Goal: Information Seeking & Learning: Learn about a topic

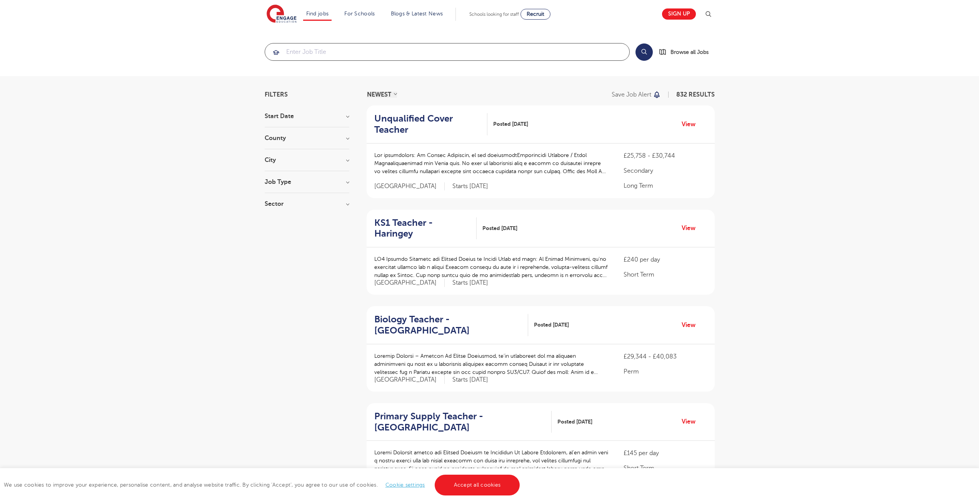
click at [320, 52] on input "search" at bounding box center [447, 51] width 364 height 17
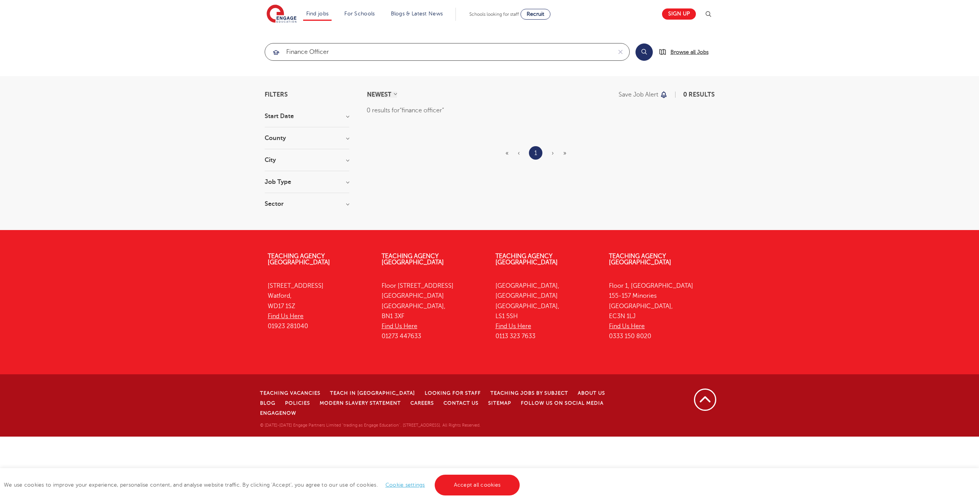
type input "finance officer"
click at [676, 52] on span "Browse all Jobs" at bounding box center [689, 52] width 38 height 9
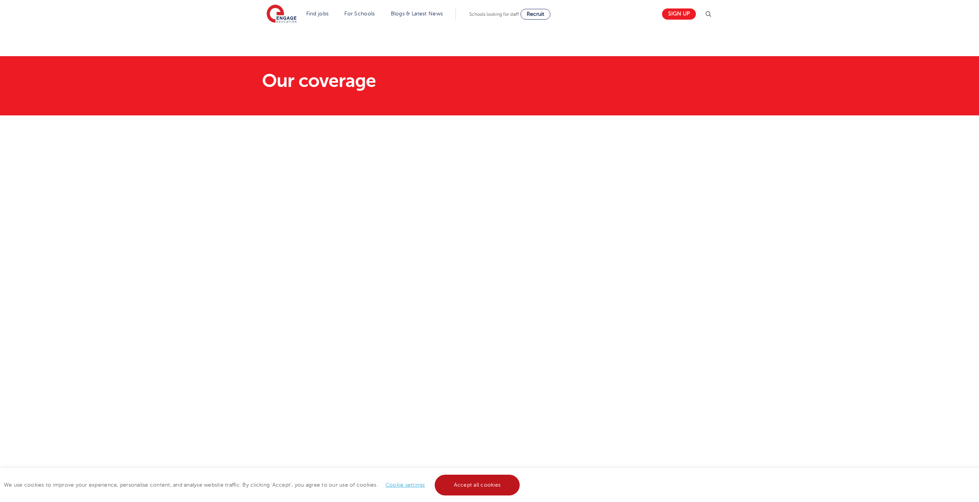
click at [503, 481] on link "Accept all cookies" at bounding box center [477, 485] width 85 height 21
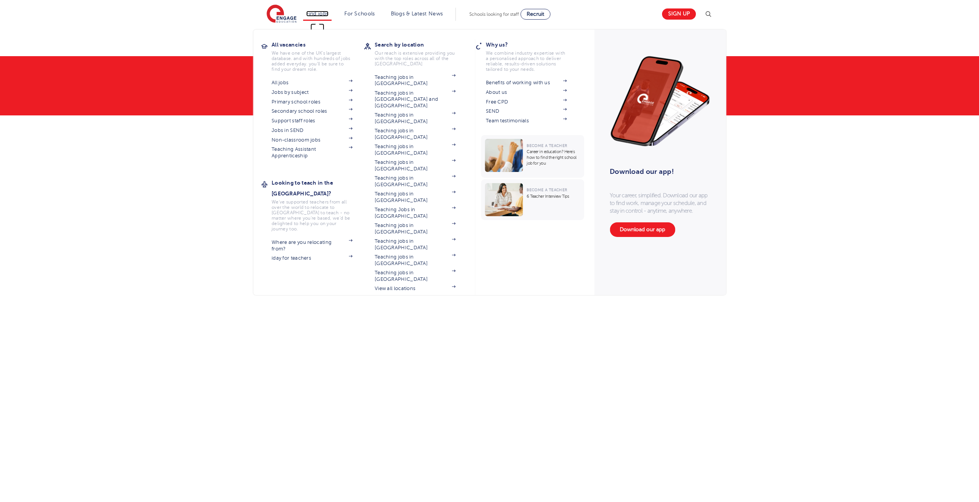
click at [314, 14] on link "Find jobs" at bounding box center [317, 14] width 23 height 6
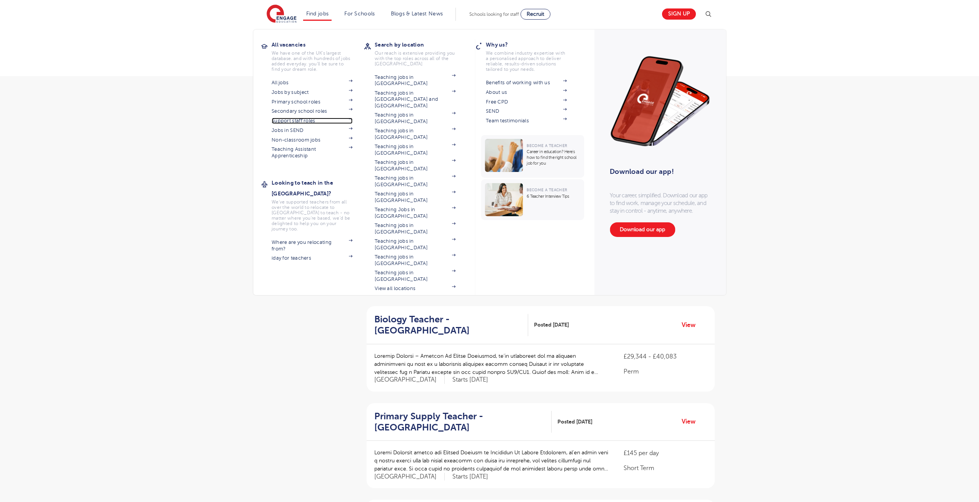
click at [298, 121] on link "Support staff roles" at bounding box center [311, 121] width 81 height 6
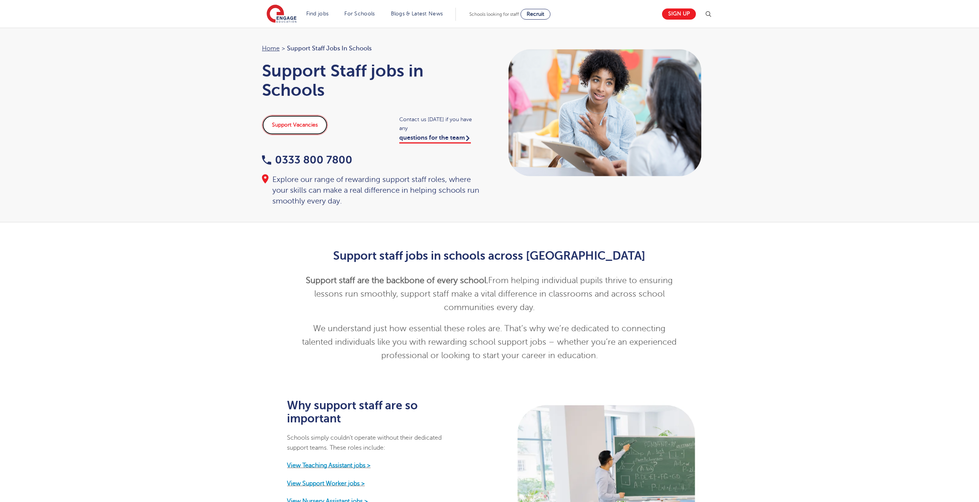
click at [287, 119] on link "Support Vacancies" at bounding box center [295, 125] width 66 height 20
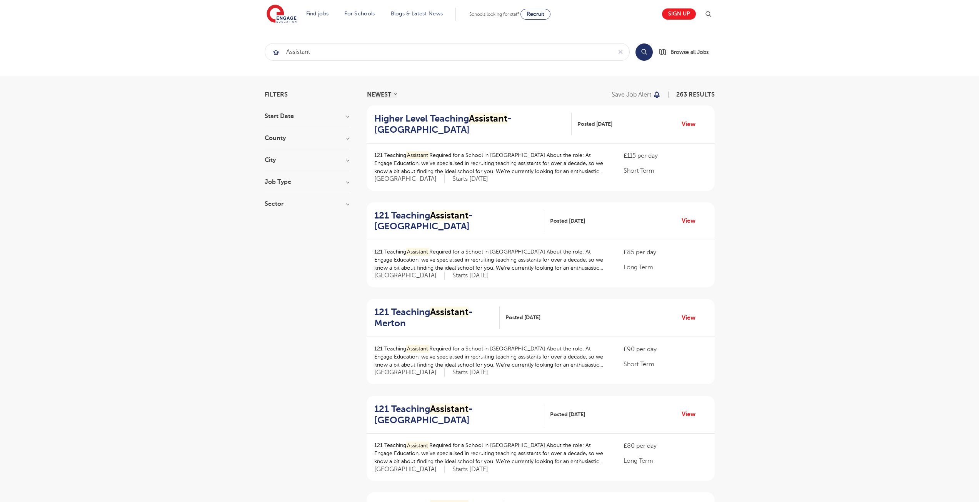
click at [343, 139] on h3 "County" at bounding box center [307, 138] width 85 height 6
click at [276, 155] on label "London 182" at bounding box center [312, 159] width 73 height 20
click at [276, 155] on input "London 182" at bounding box center [278, 152] width 5 height 5
click at [271, 265] on h3 "City" at bounding box center [307, 268] width 85 height 6
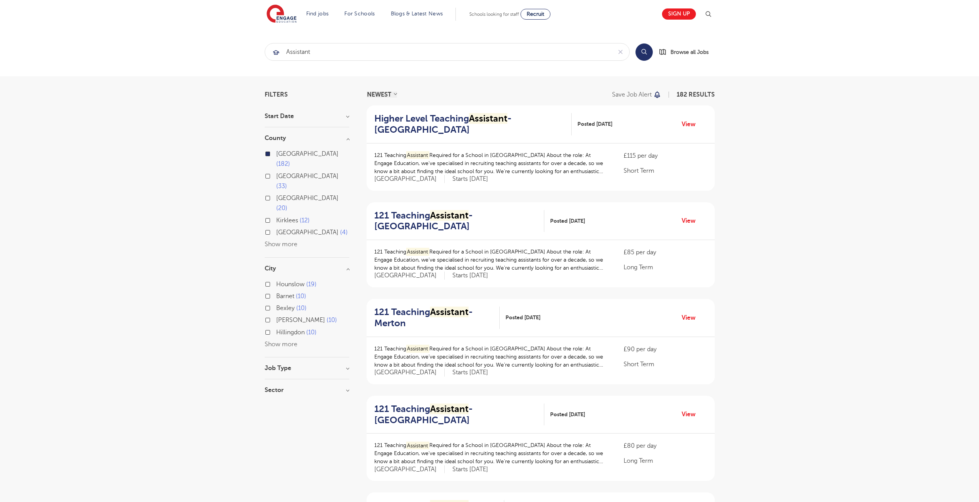
click at [276, 279] on label "Hounslow 19" at bounding box center [296, 284] width 40 height 10
click at [276, 281] on input "Hounslow 19" at bounding box center [278, 283] width 5 height 5
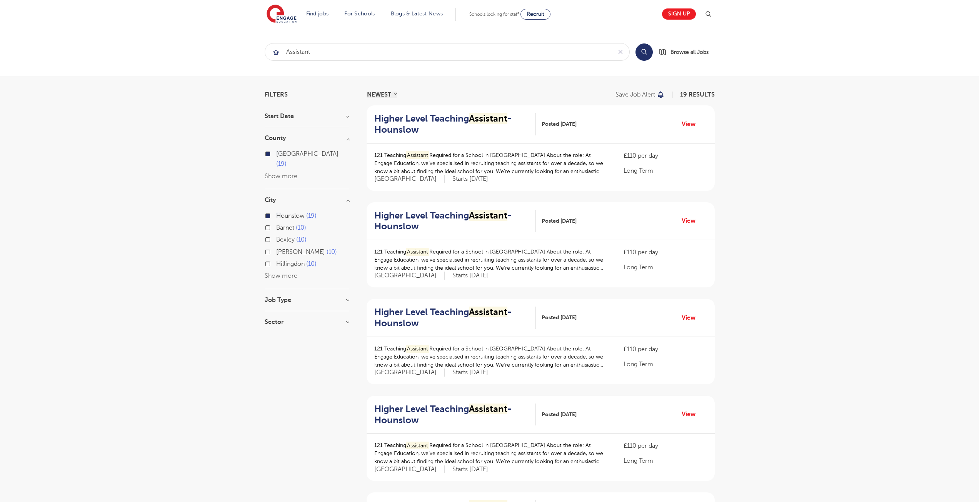
click at [268, 272] on button "Show more" at bounding box center [281, 275] width 33 height 7
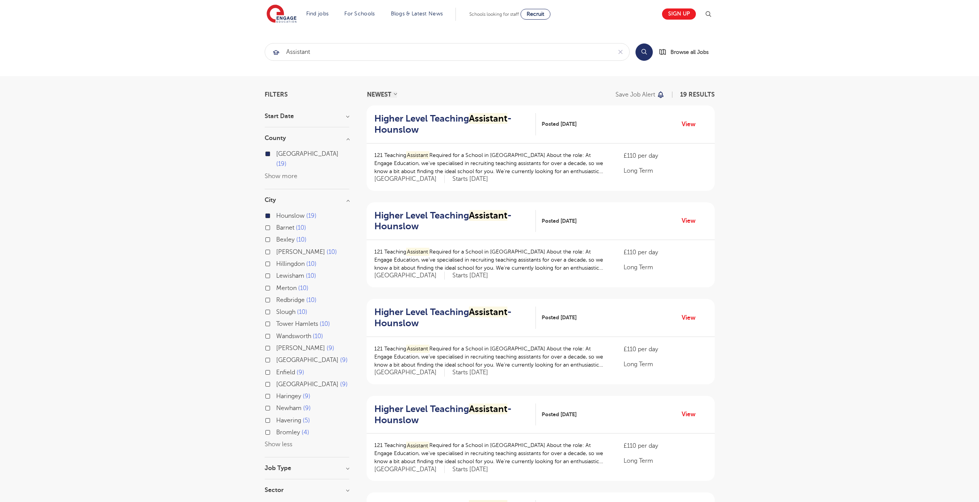
click at [276, 259] on label "Hillingdon 10" at bounding box center [296, 264] width 40 height 10
click at [276, 260] on input "Hillingdon 10" at bounding box center [278, 262] width 5 height 5
click at [276, 307] on label "Slough 10" at bounding box center [291, 312] width 31 height 10
click at [276, 308] on input "Slough 10" at bounding box center [278, 310] width 5 height 5
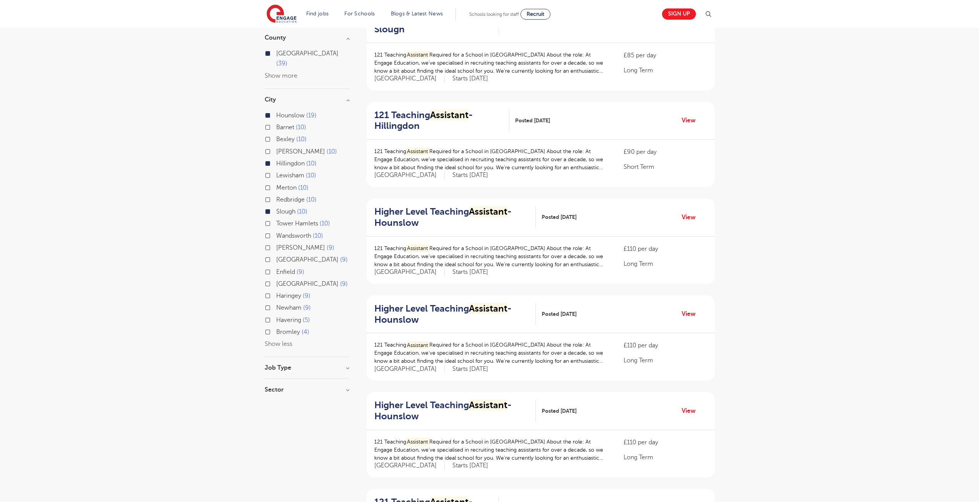
scroll to position [115, 0]
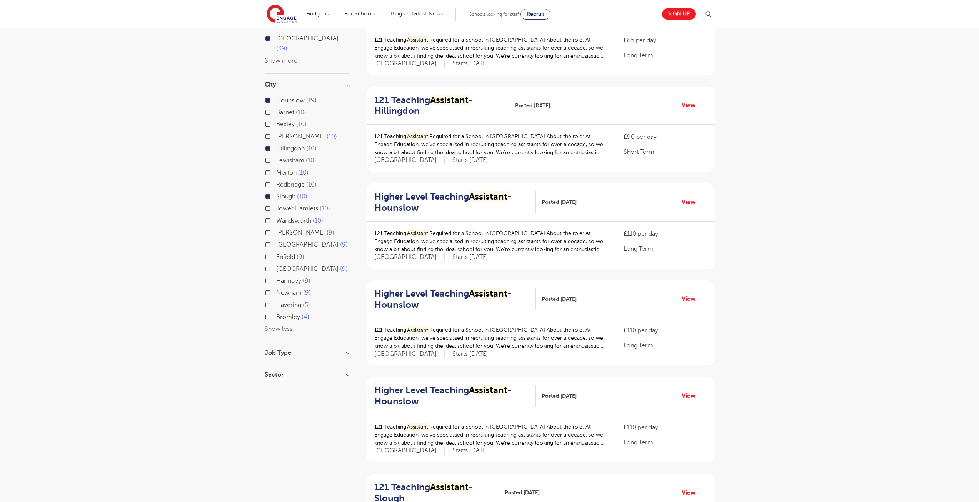
click at [345, 350] on div "Job Type" at bounding box center [307, 357] width 85 height 14
click at [342, 350] on h3 "Job Type" at bounding box center [307, 353] width 85 height 6
click at [339, 350] on h3 "Job Type" at bounding box center [307, 353] width 85 height 6
click at [346, 350] on h3 "Job Type" at bounding box center [307, 353] width 85 height 6
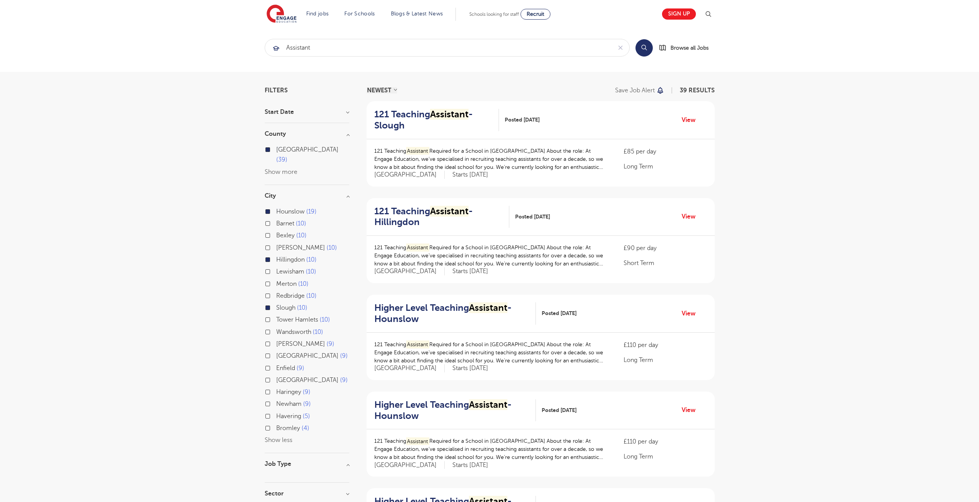
scroll to position [0, 0]
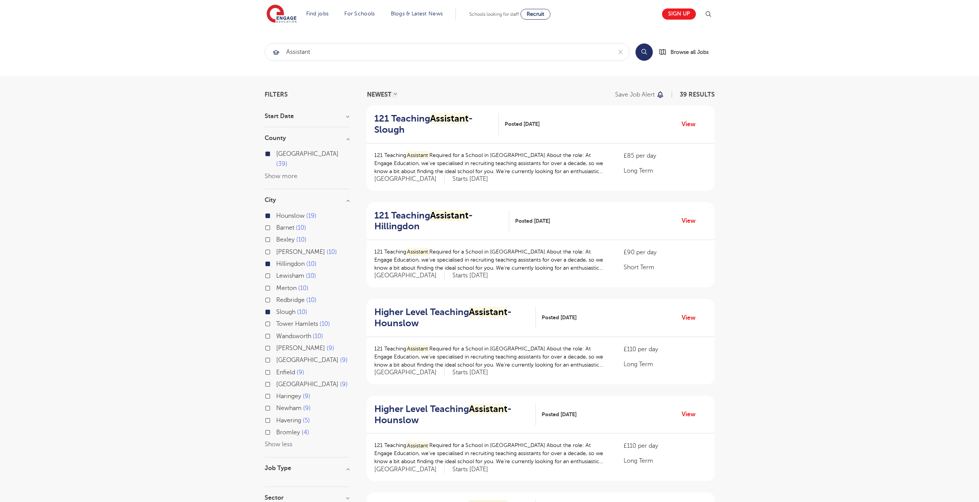
click at [349, 117] on h3 "Start Date" at bounding box center [307, 116] width 85 height 6
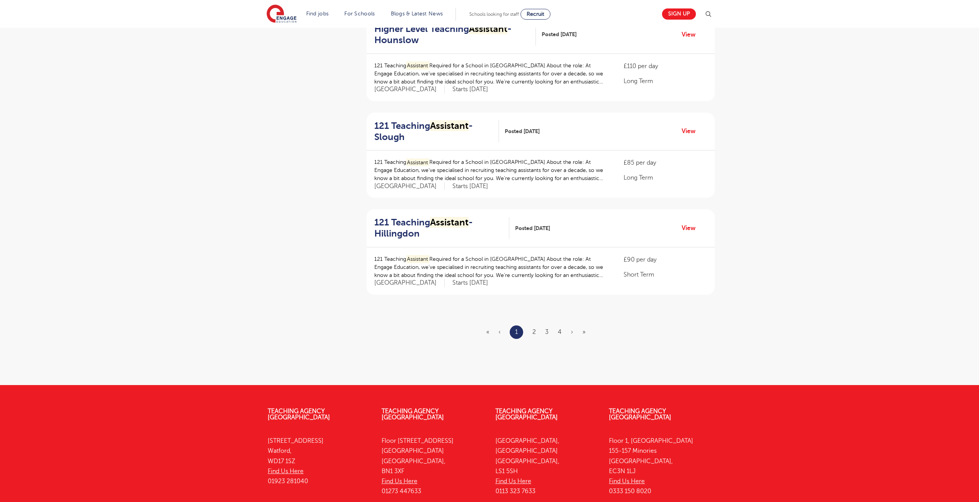
scroll to position [769, 0]
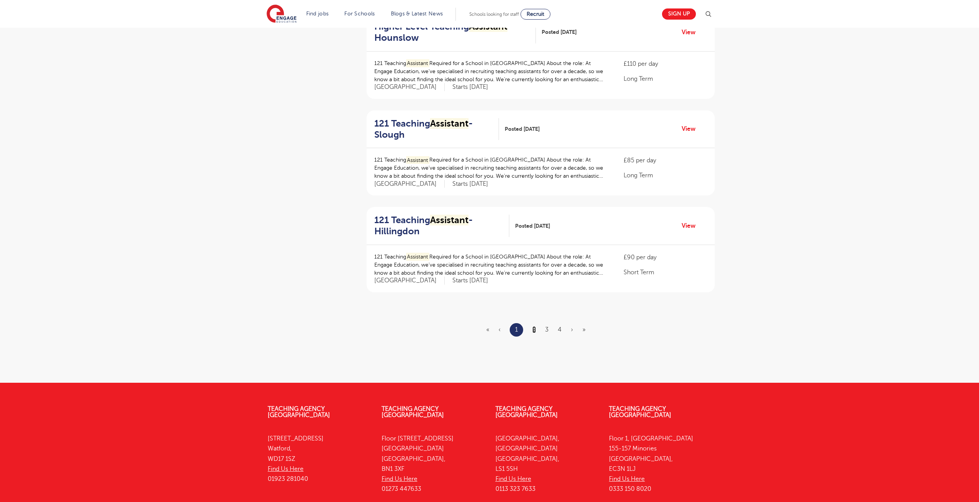
click at [532, 332] on link "2" at bounding box center [533, 329] width 3 height 7
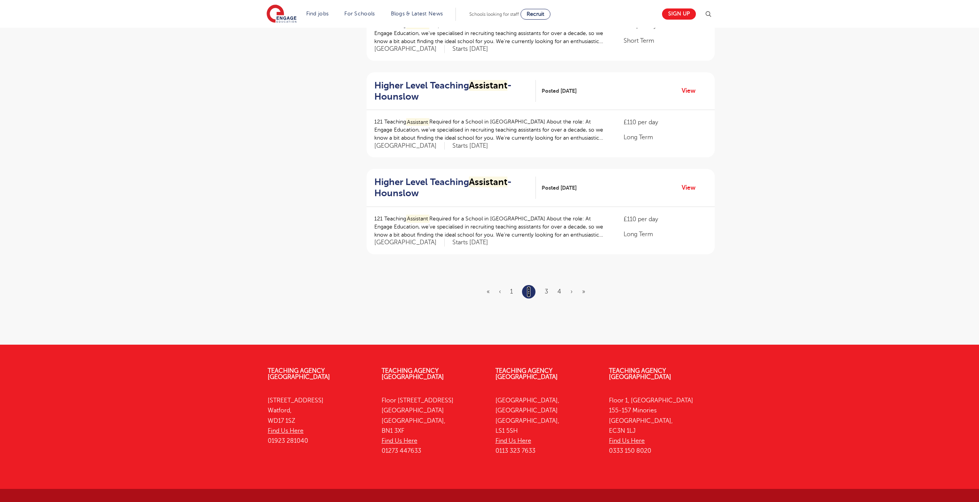
scroll to position [808, 0]
click at [546, 290] on link "3" at bounding box center [545, 291] width 3 height 7
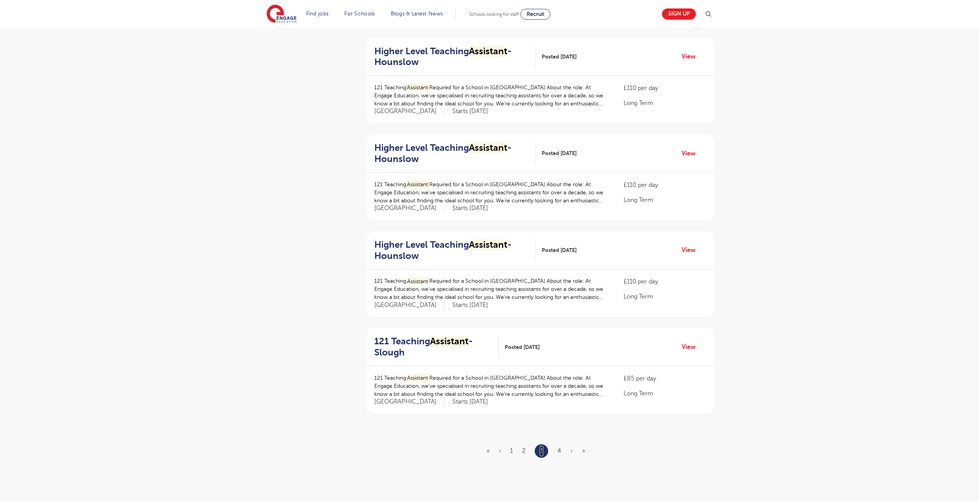
scroll to position [769, 0]
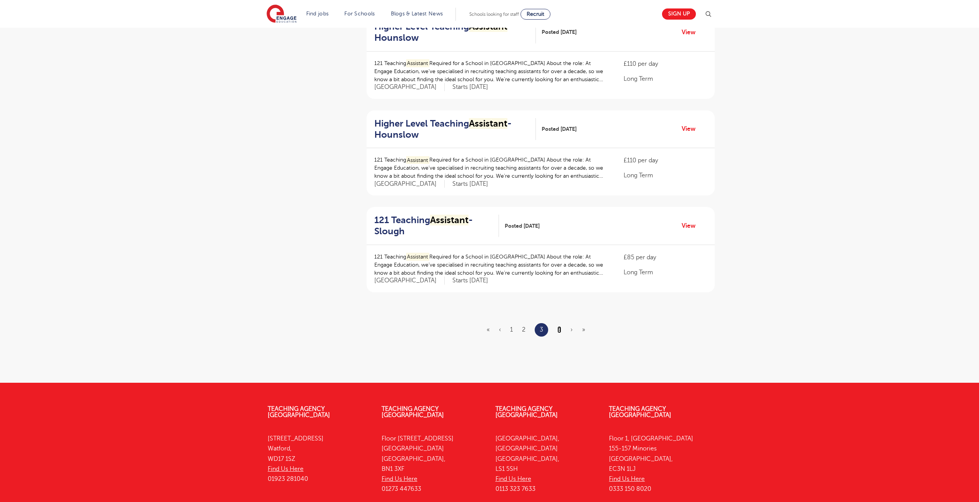
click at [559, 329] on link "4" at bounding box center [559, 329] width 4 height 7
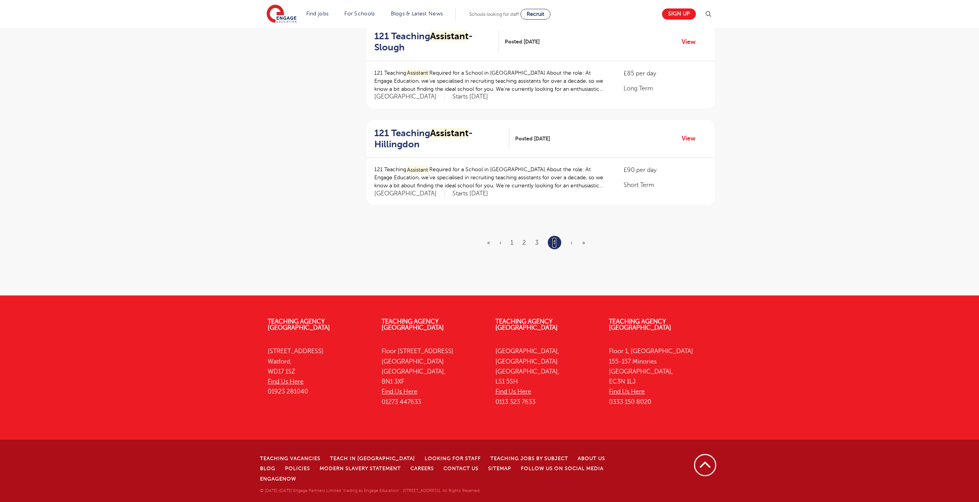
scroll to position [0, 0]
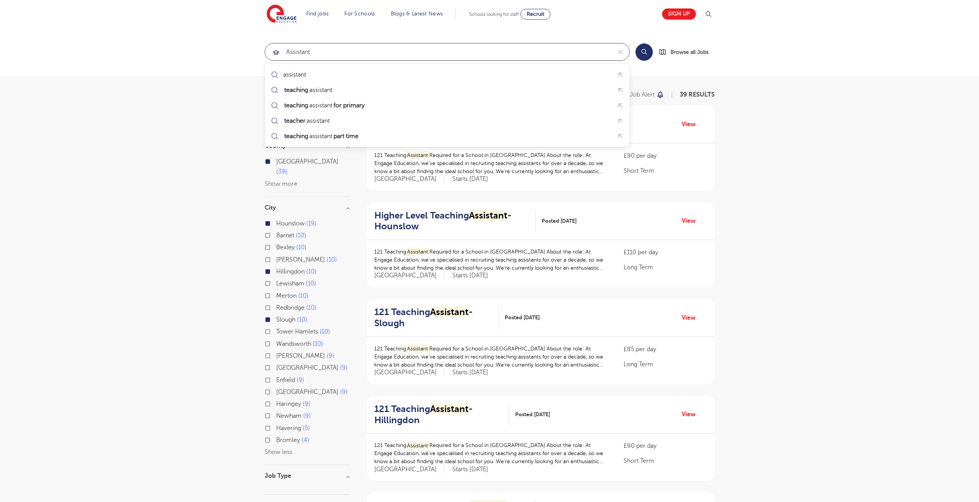
drag, startPoint x: 318, startPoint y: 51, endPoint x: 271, endPoint y: 47, distance: 47.1
click at [271, 47] on div "assistant" at bounding box center [438, 51] width 346 height 17
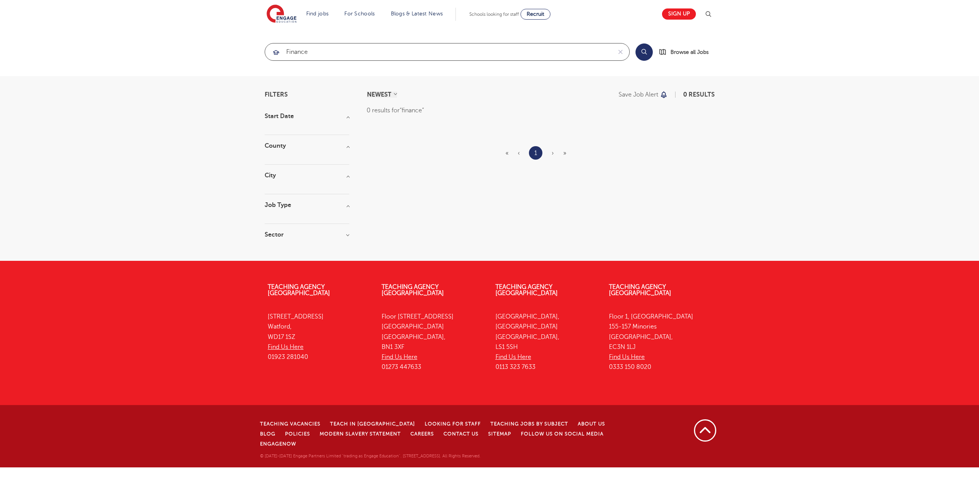
drag, startPoint x: 348, startPoint y: 55, endPoint x: 240, endPoint y: 42, distance: 109.7
click at [246, 42] on section "finance Search Browse all Jobs" at bounding box center [489, 52] width 979 height 48
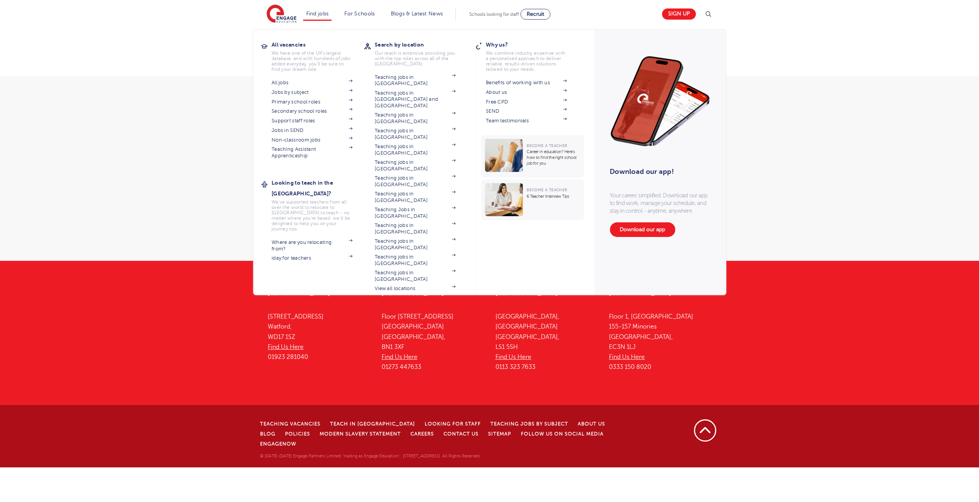
type input "admin"
click at [326, 15] on link "Find jobs" at bounding box center [317, 14] width 23 height 6
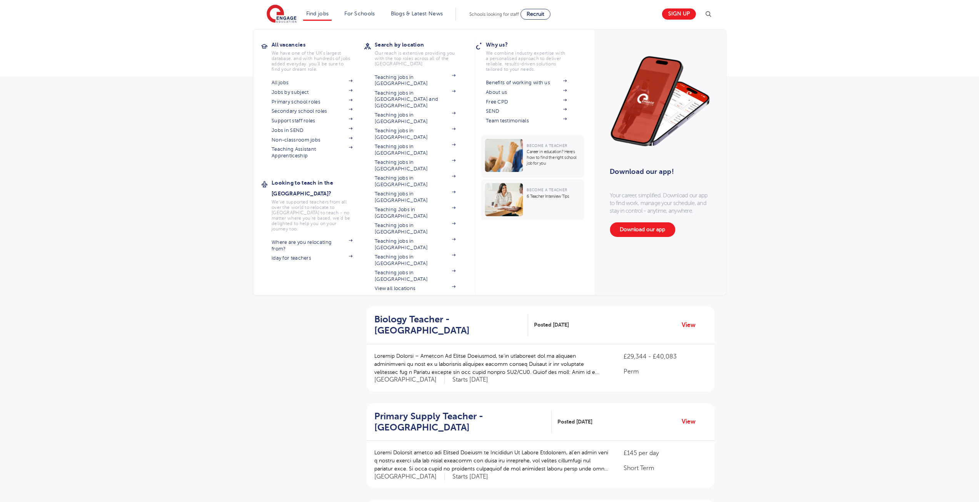
click at [325, 116] on section "All jobs Jobs by subject Primary school roles Secondary school roles Support st…" at bounding box center [317, 118] width 92 height 81
click at [305, 117] on section "All jobs Jobs by subject Primary school roles Secondary school roles Support st…" at bounding box center [317, 118] width 92 height 81
click at [304, 120] on link "Support staff roles" at bounding box center [311, 121] width 81 height 6
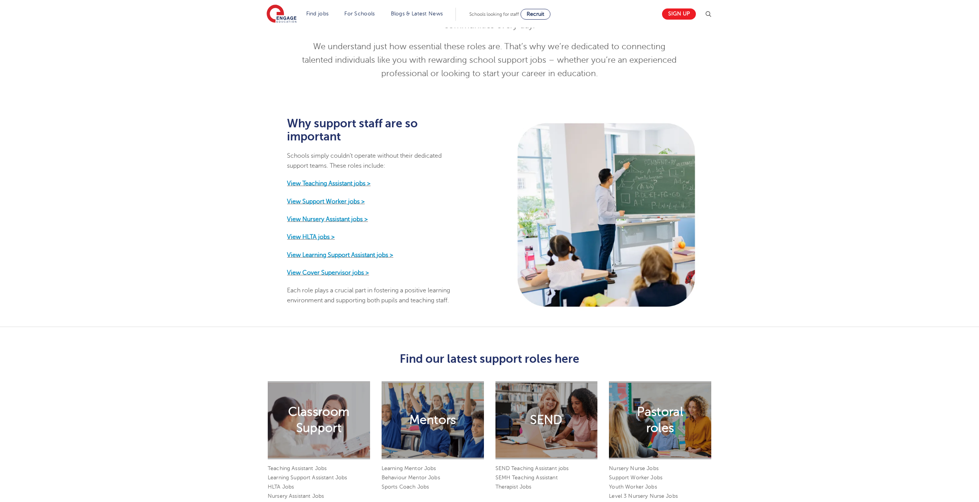
scroll to position [115, 0]
